Goal: Check status: Check status

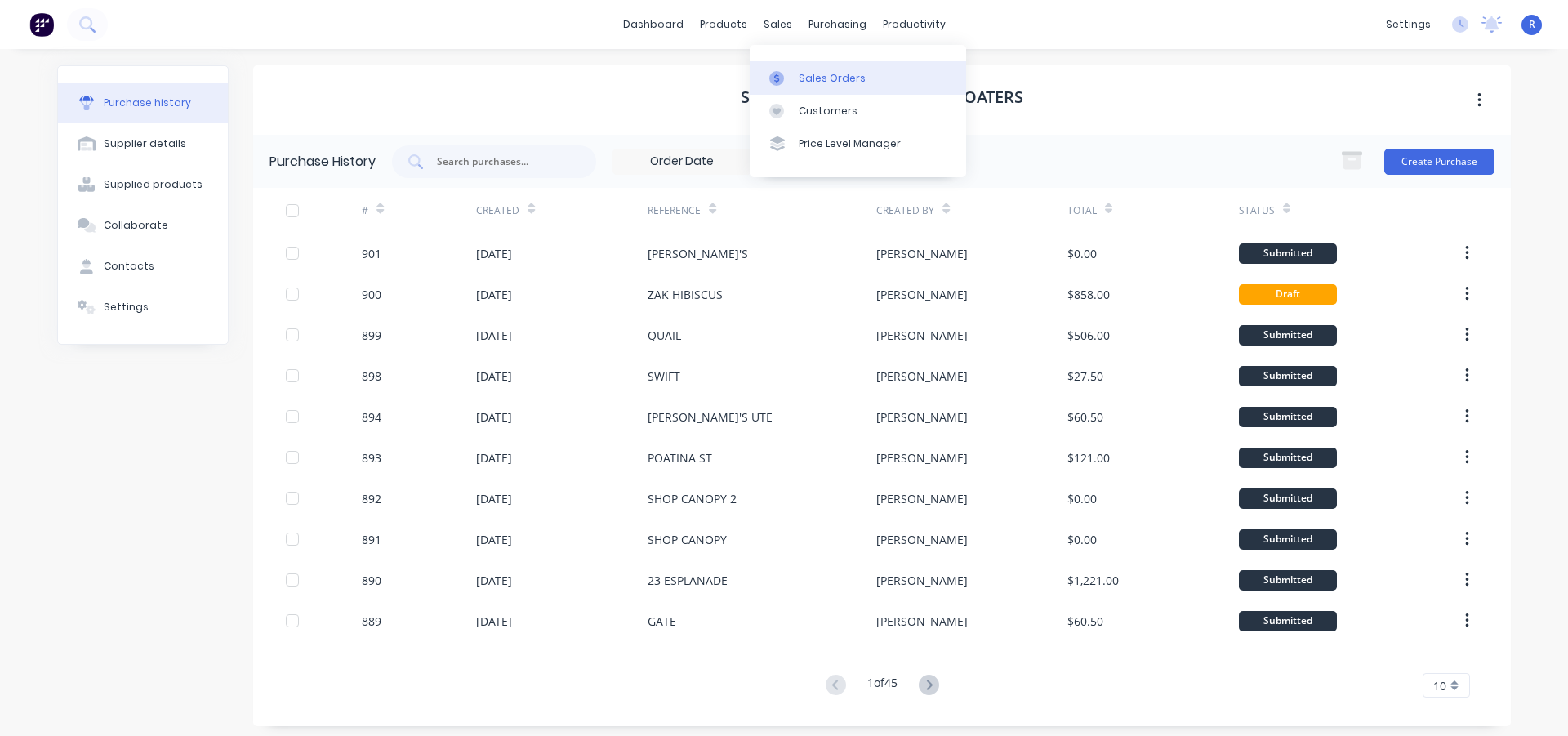
click at [812, 79] on div "Sales Orders" at bounding box center [832, 79] width 67 height 15
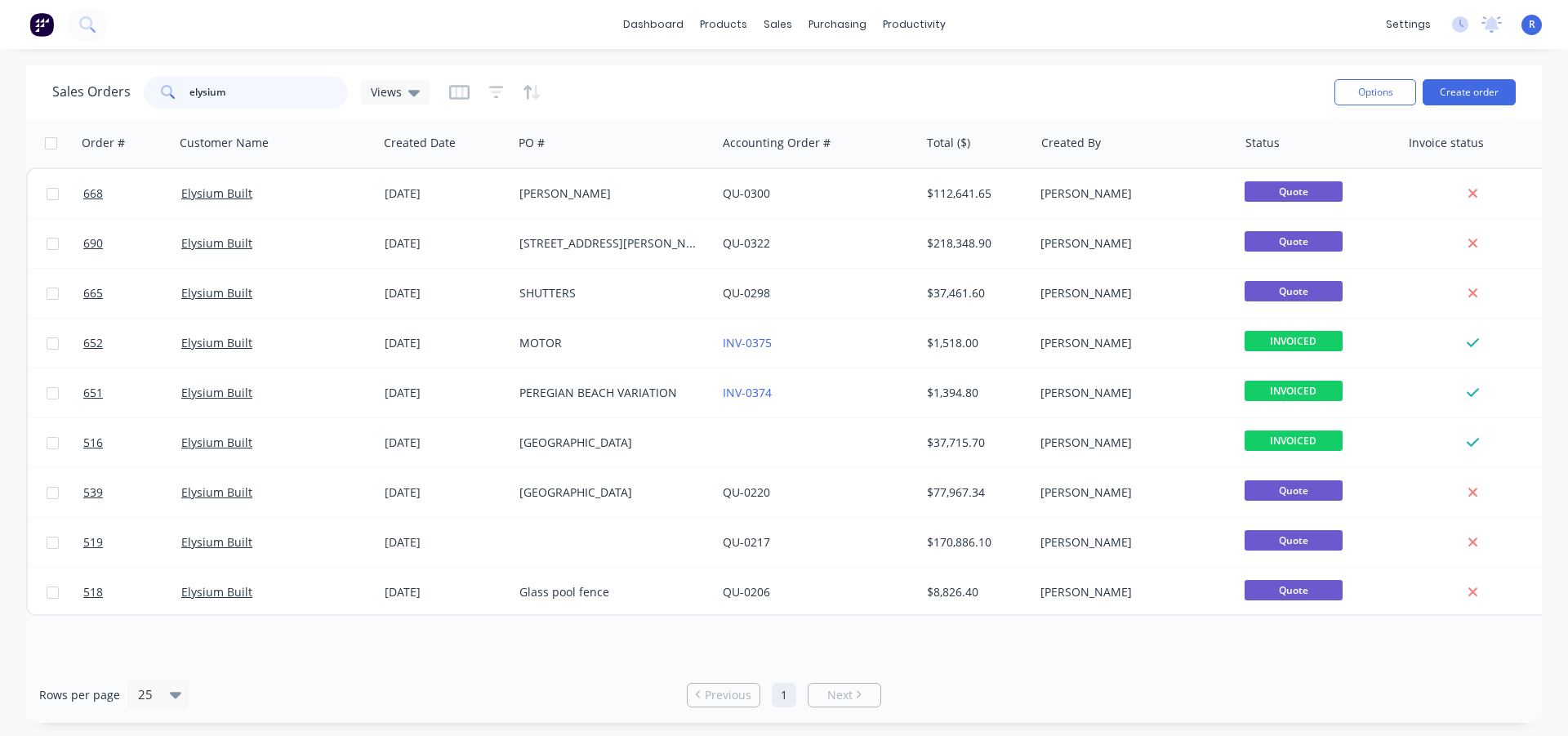
drag, startPoint x: 246, startPoint y: 94, endPoint x: 170, endPoint y: 98, distance: 76.1
click at [170, 98] on div "elysium" at bounding box center [246, 92] width 204 height 33
type input "NOT J"
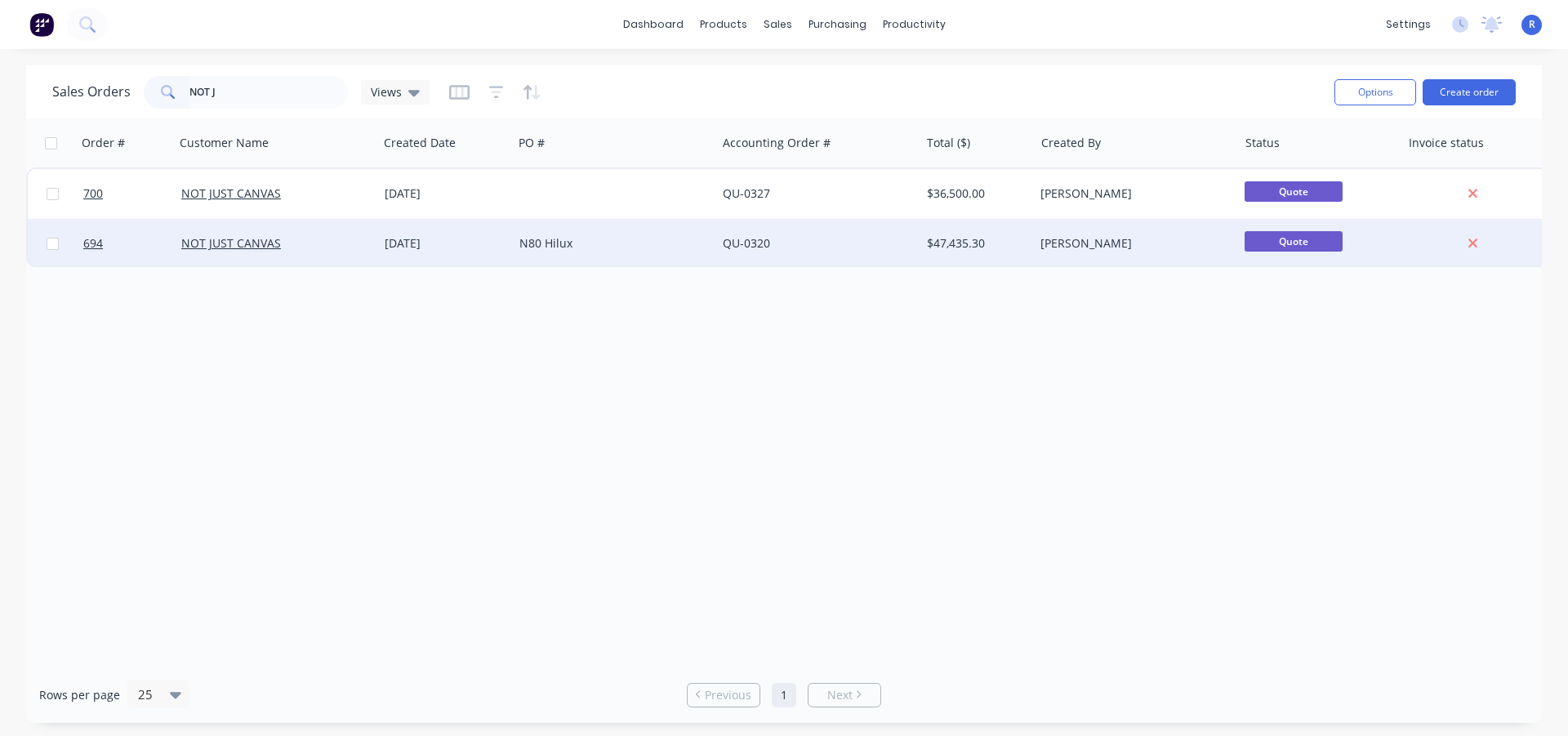
click at [598, 241] on div "N80 Hilux" at bounding box center [610, 243] width 181 height 16
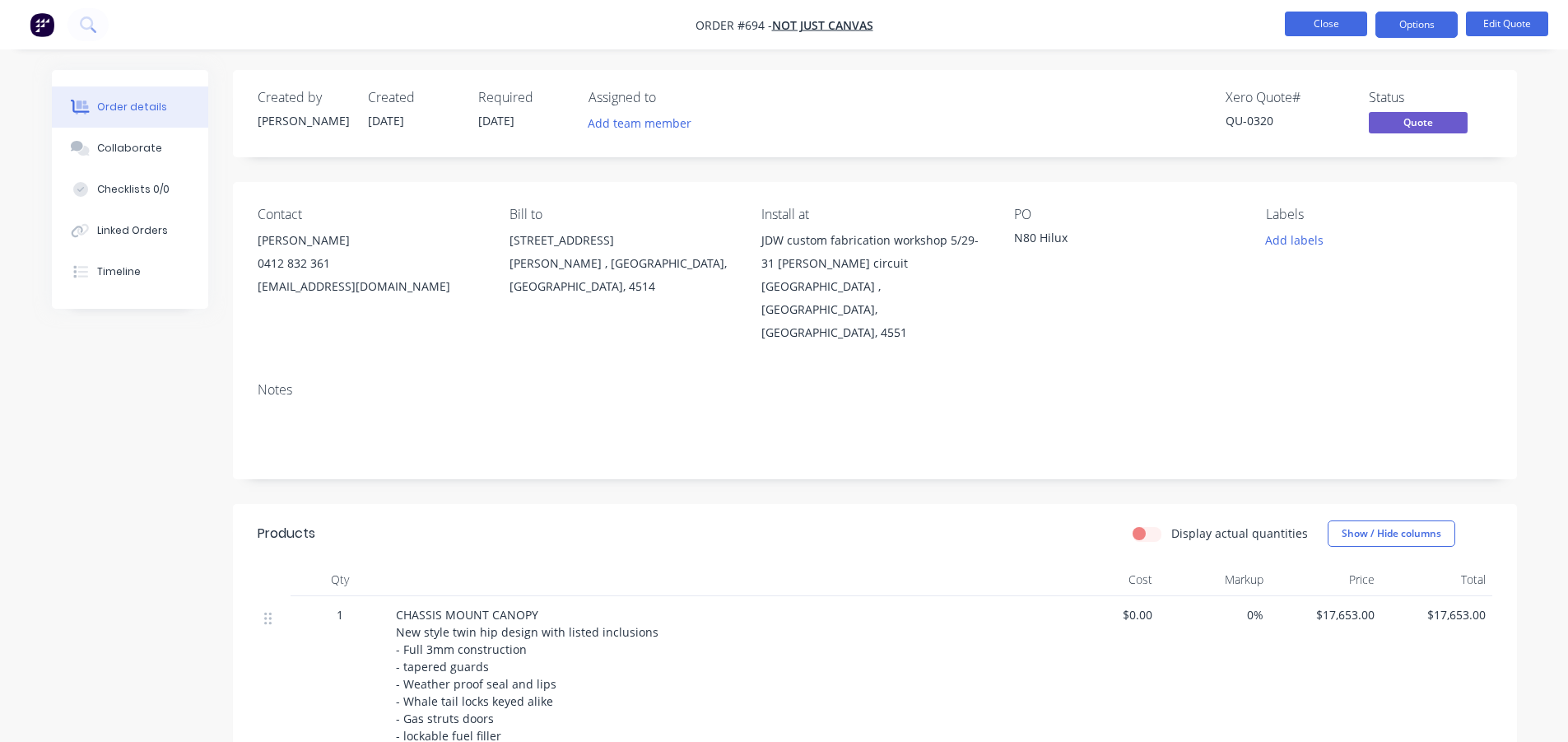
click at [1318, 16] on button "Close" at bounding box center [1326, 24] width 82 height 25
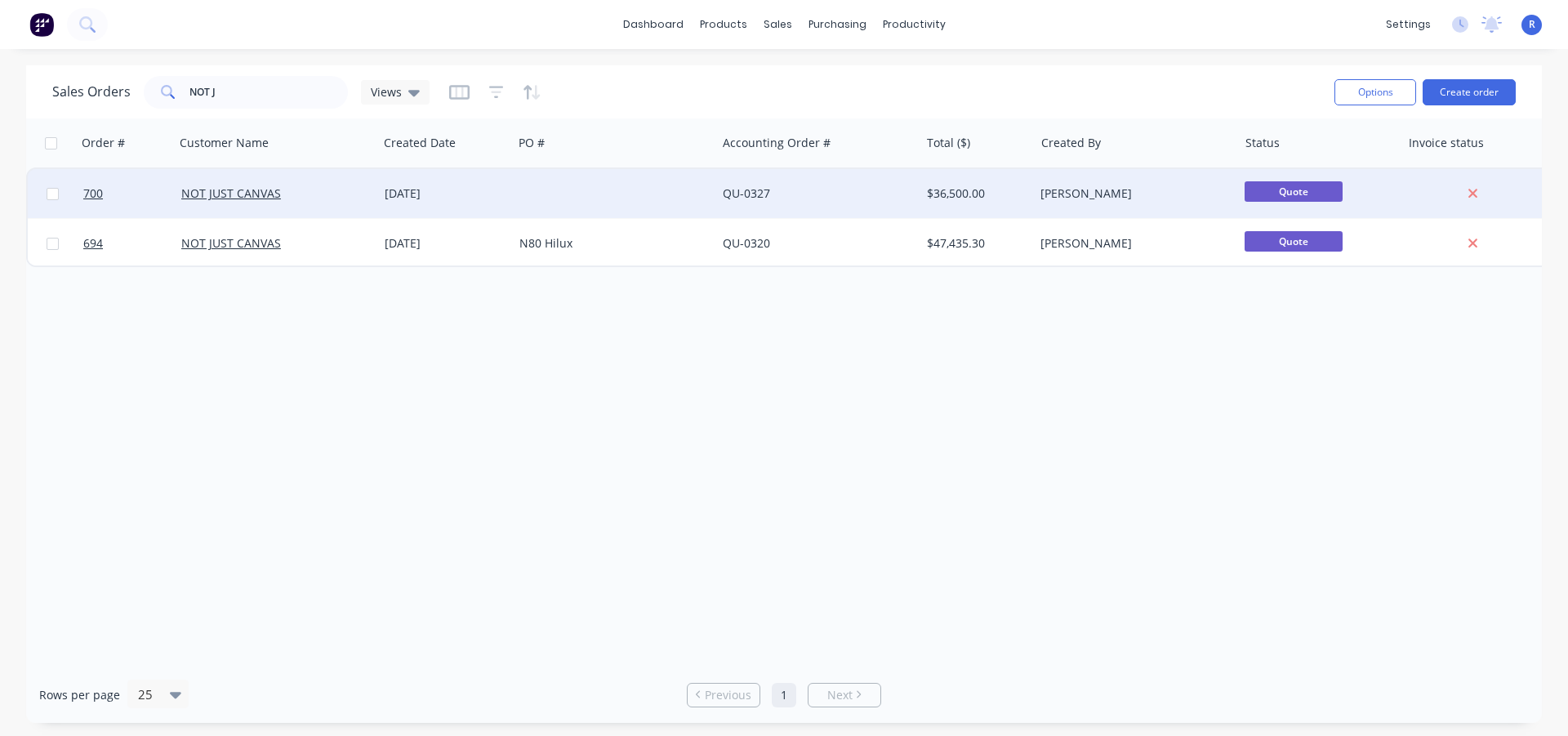
click at [526, 201] on div at bounding box center [614, 193] width 204 height 49
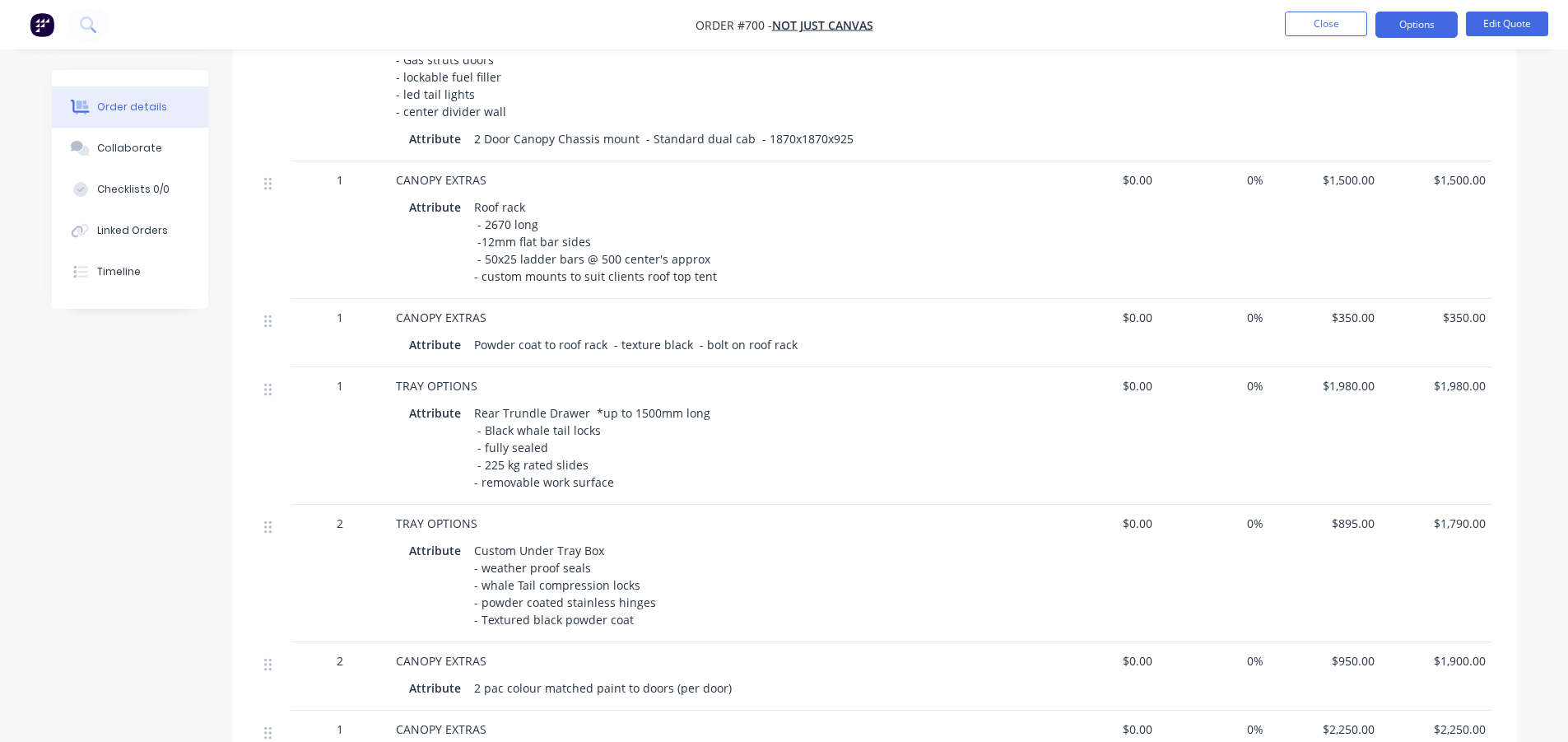
scroll to position [494, 0]
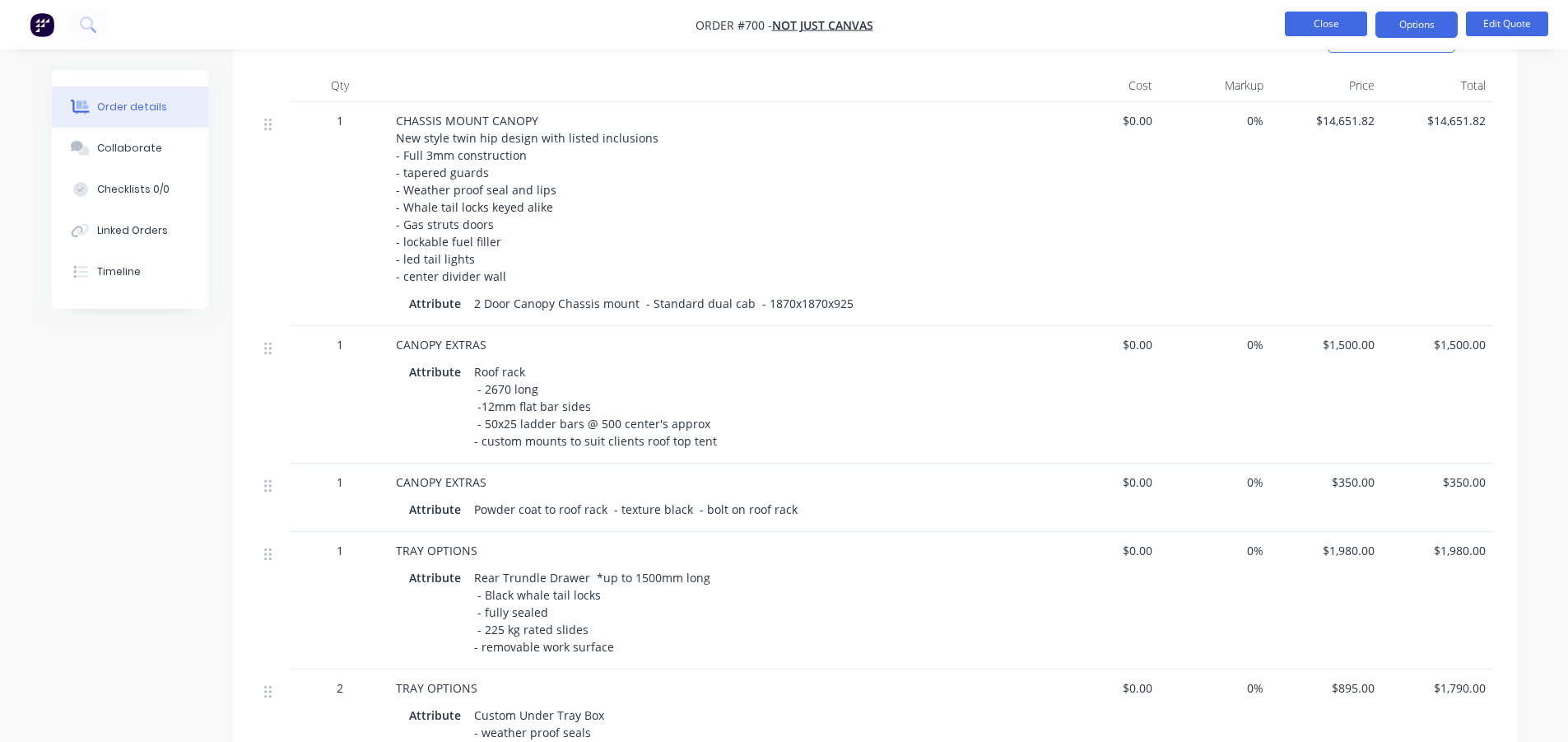
click at [1304, 24] on button "Close" at bounding box center [1326, 24] width 82 height 25
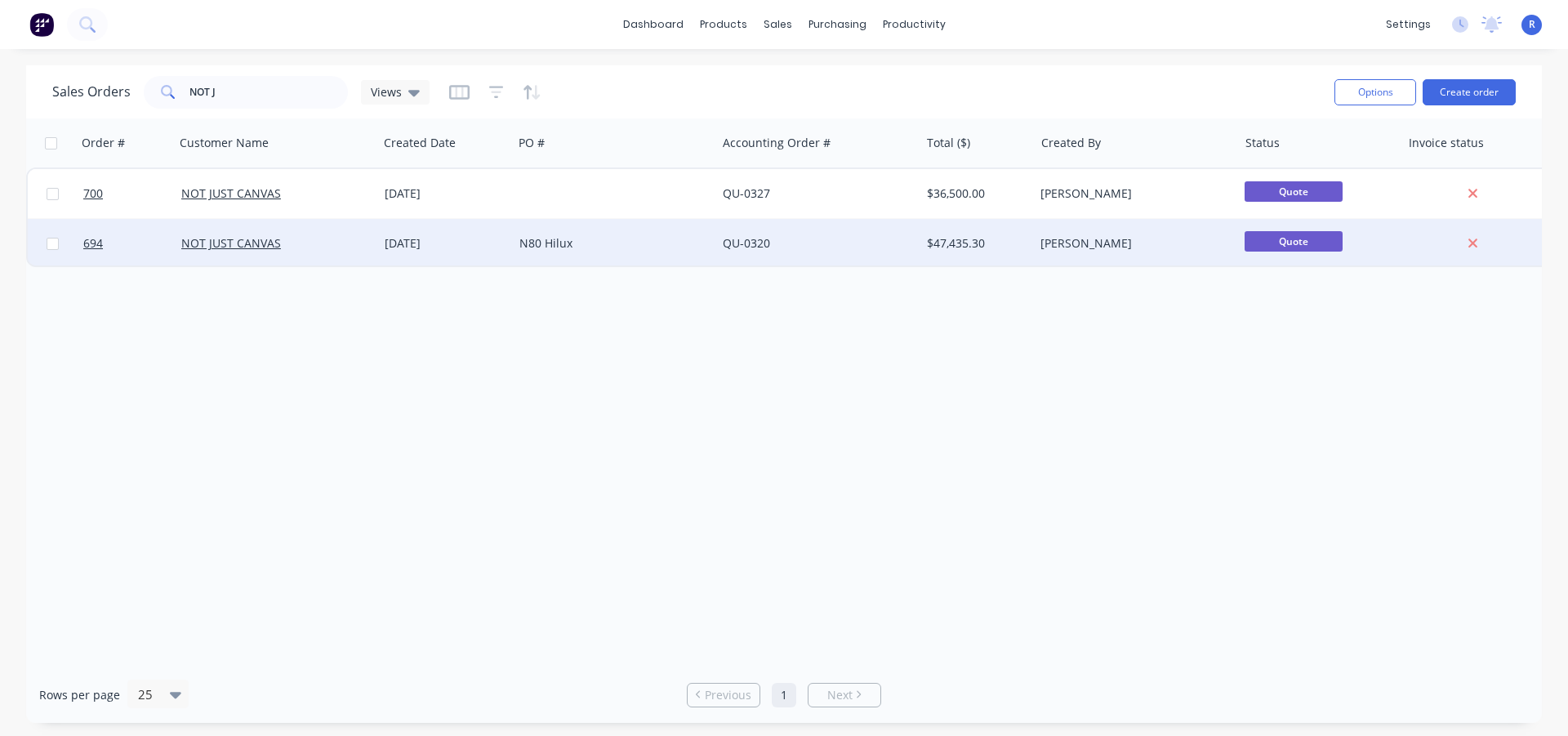
click at [605, 248] on div "N80 Hilux" at bounding box center [610, 243] width 181 height 16
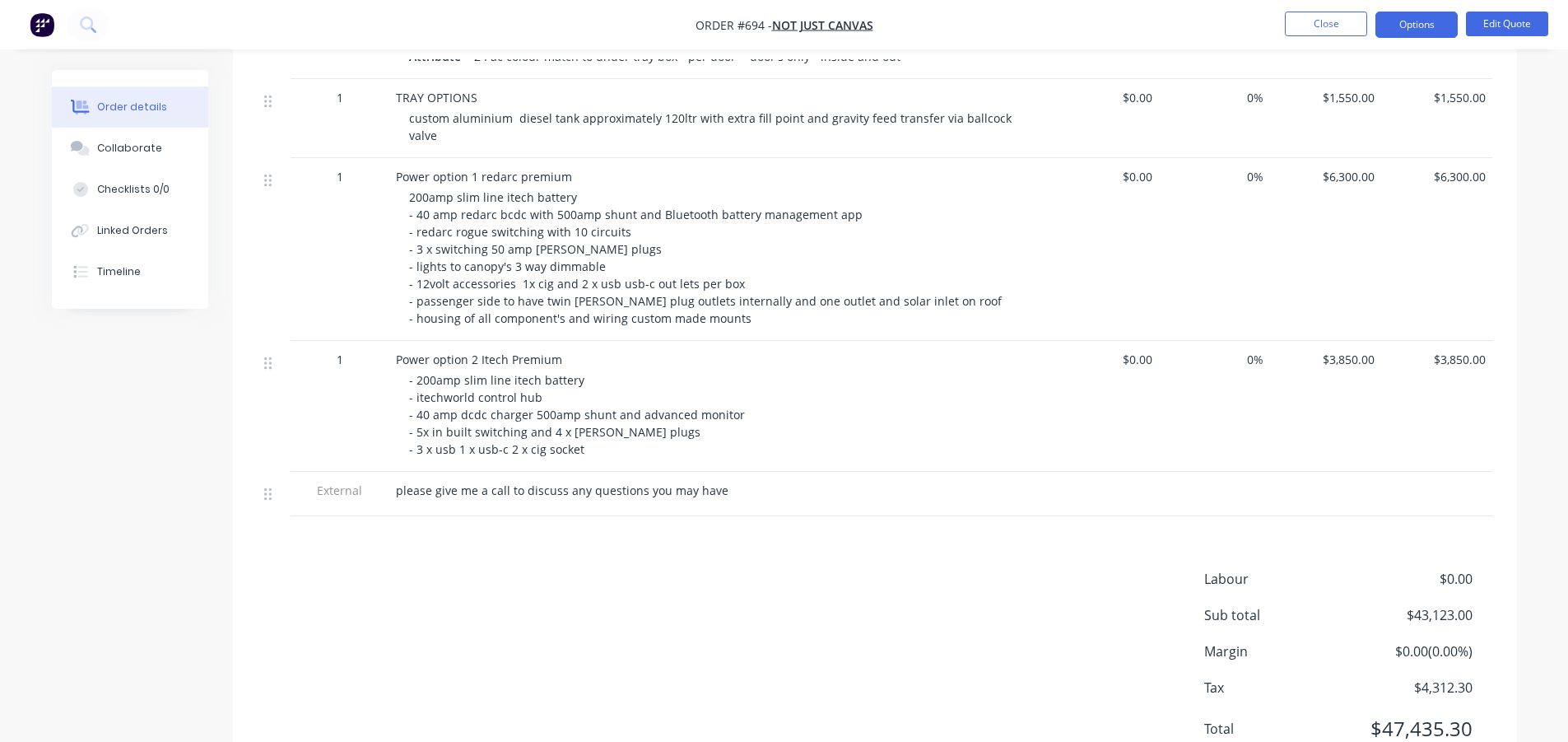
scroll to position [1540, 0]
